Goal: Task Accomplishment & Management: Use online tool/utility

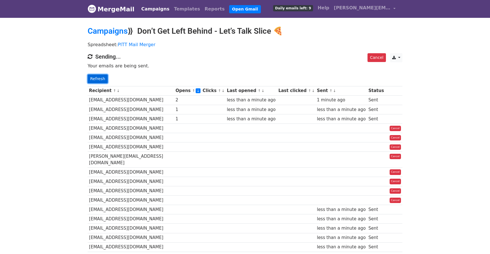
click at [102, 80] on link "Refresh" at bounding box center [98, 79] width 20 height 9
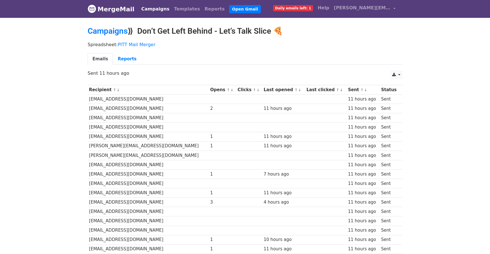
click at [230, 90] on link "↓" at bounding box center [231, 90] width 3 height 4
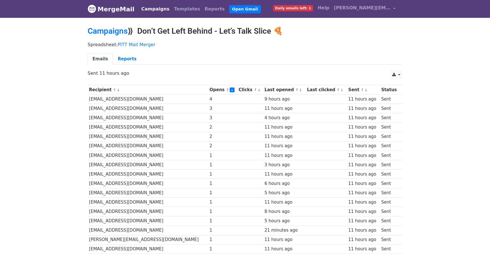
drag, startPoint x: 89, startPoint y: 100, endPoint x: 173, endPoint y: 100, distance: 84.0
click at [173, 100] on td "[EMAIL_ADDRESS][DOMAIN_NAME]" at bounding box center [148, 99] width 121 height 9
